Goal: Information Seeking & Learning: Learn about a topic

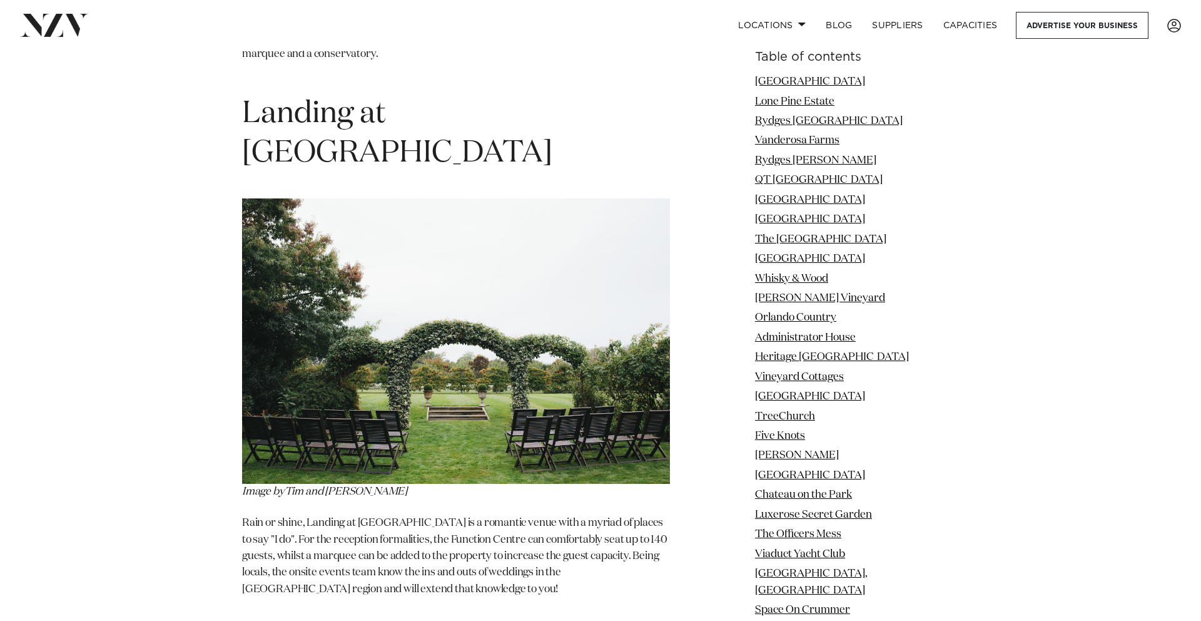
scroll to position [77277, 0]
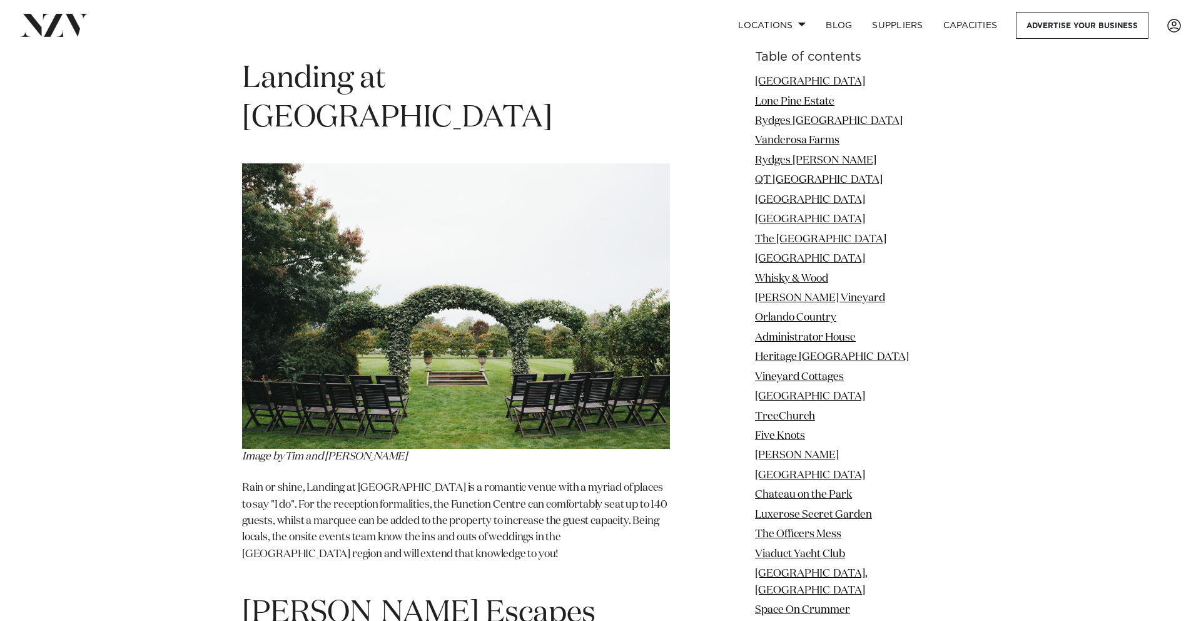
copy section "Cossars Wineshed"
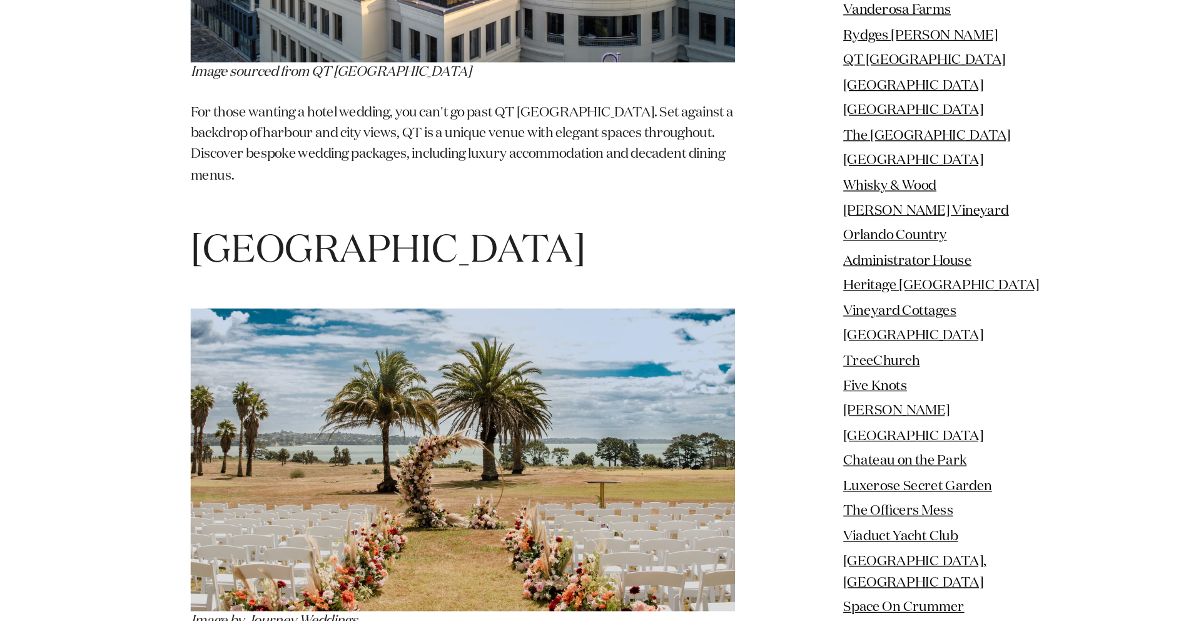
scroll to position [4181, 0]
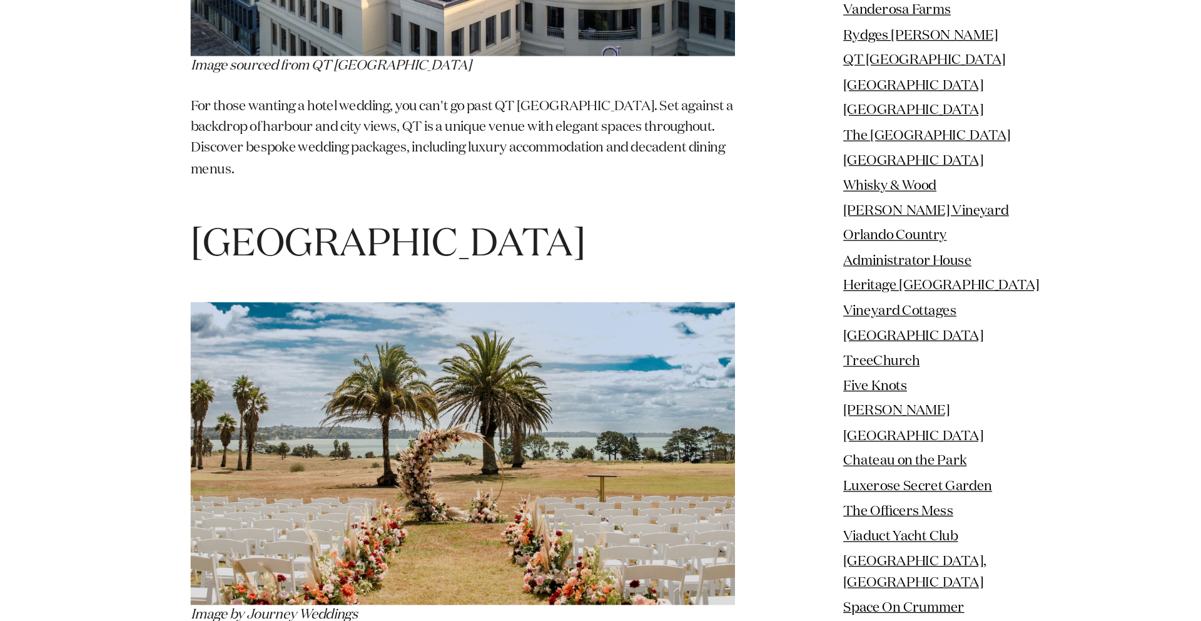
click at [371, 310] on span "[GEOGRAPHIC_DATA]" at bounding box center [397, 325] width 310 height 30
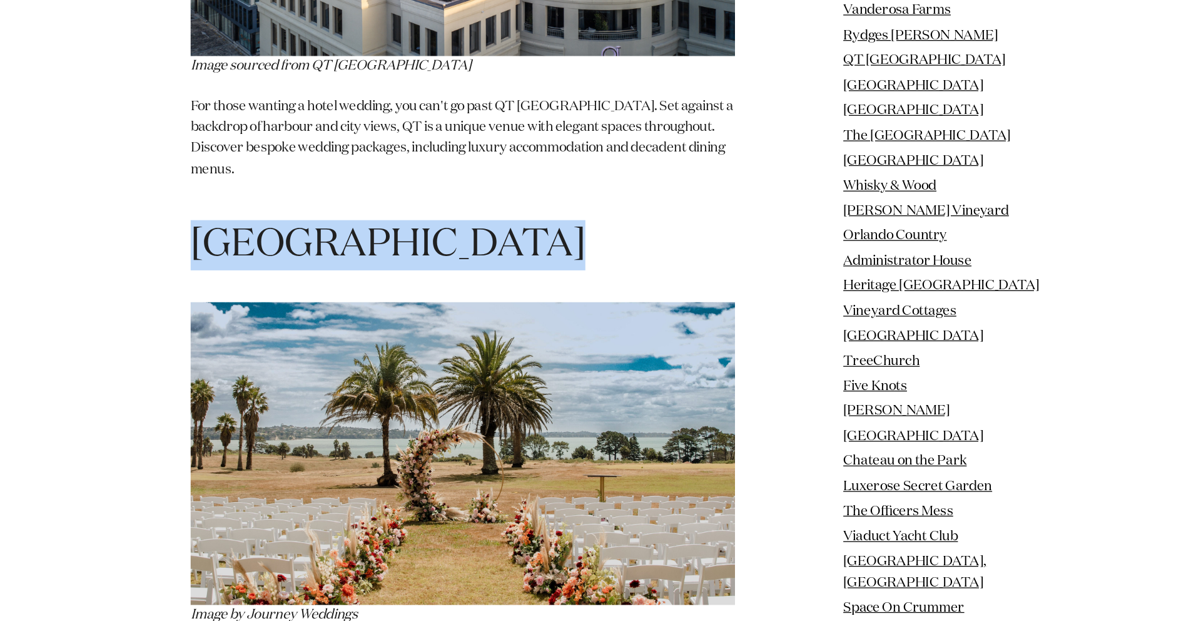
click at [371, 310] on span "[GEOGRAPHIC_DATA]" at bounding box center [397, 325] width 310 height 30
copy section "[GEOGRAPHIC_DATA]"
